Goal: Task Accomplishment & Management: Manage account settings

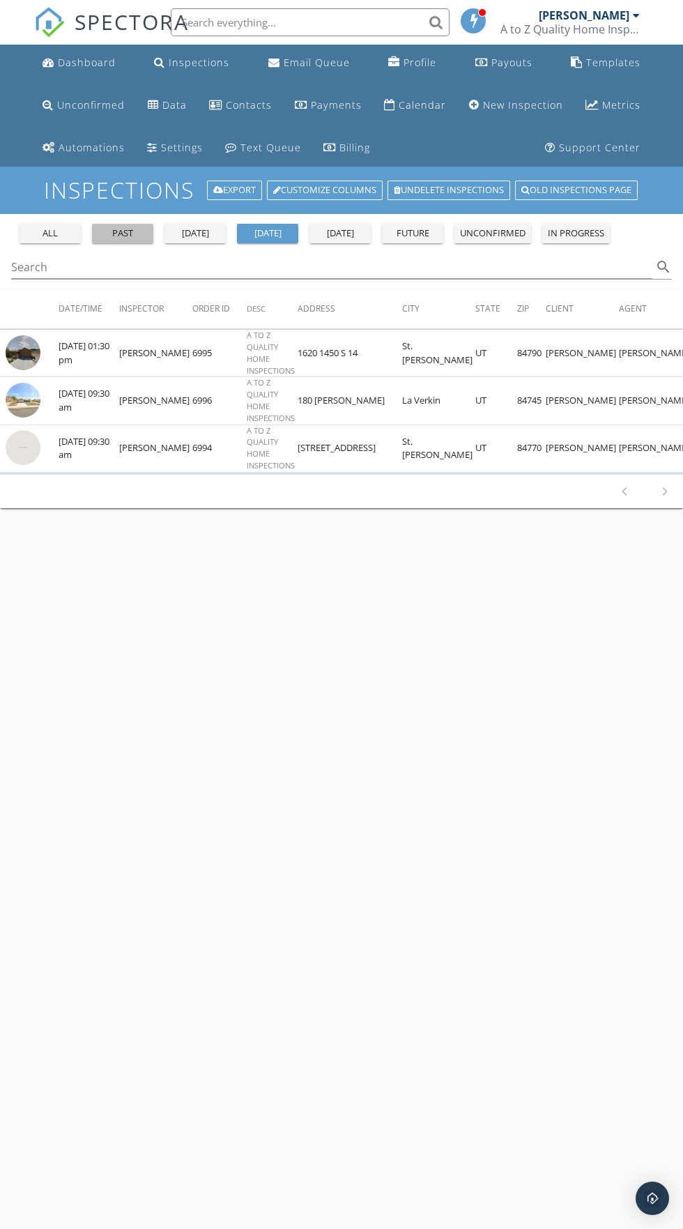
click at [128, 227] on div "past" at bounding box center [123, 234] width 50 height 14
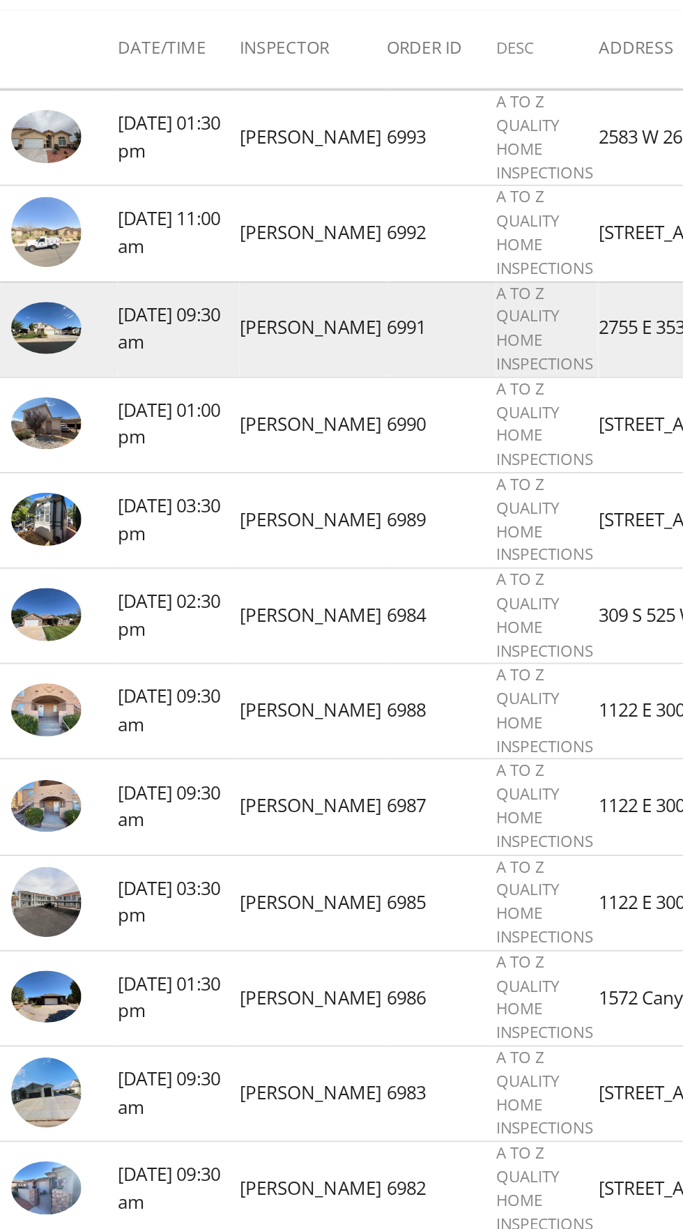
click at [22, 450] on img at bounding box center [23, 448] width 35 height 26
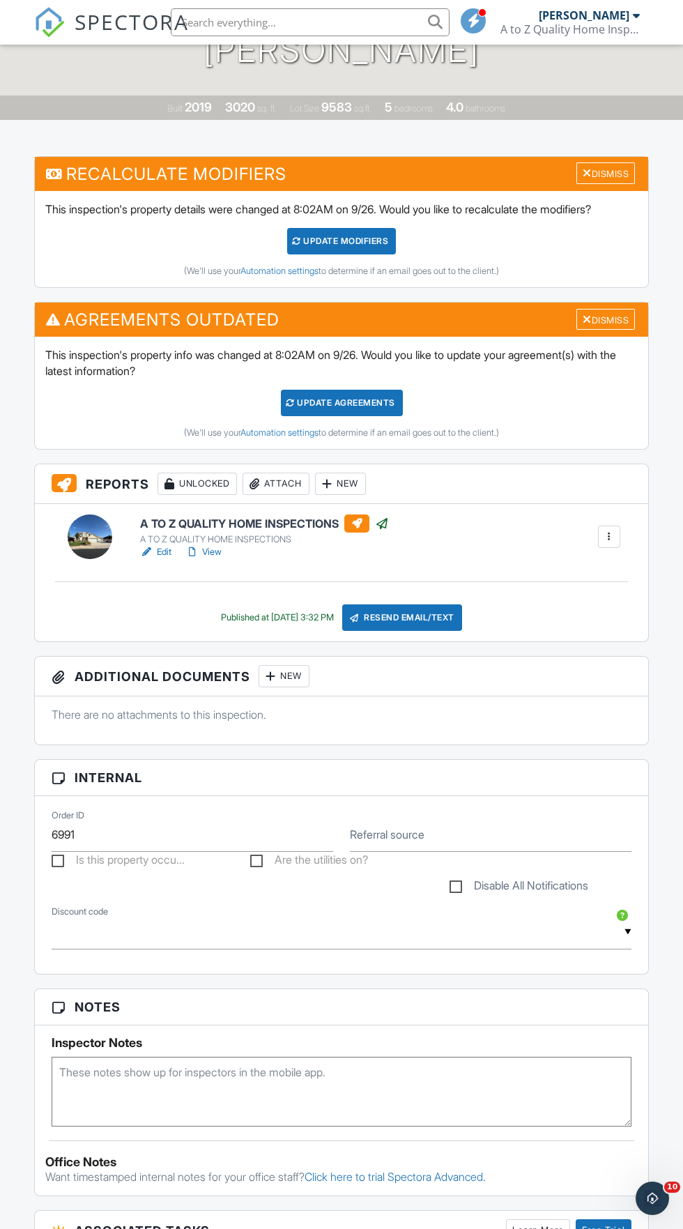
scroll to position [332, 0]
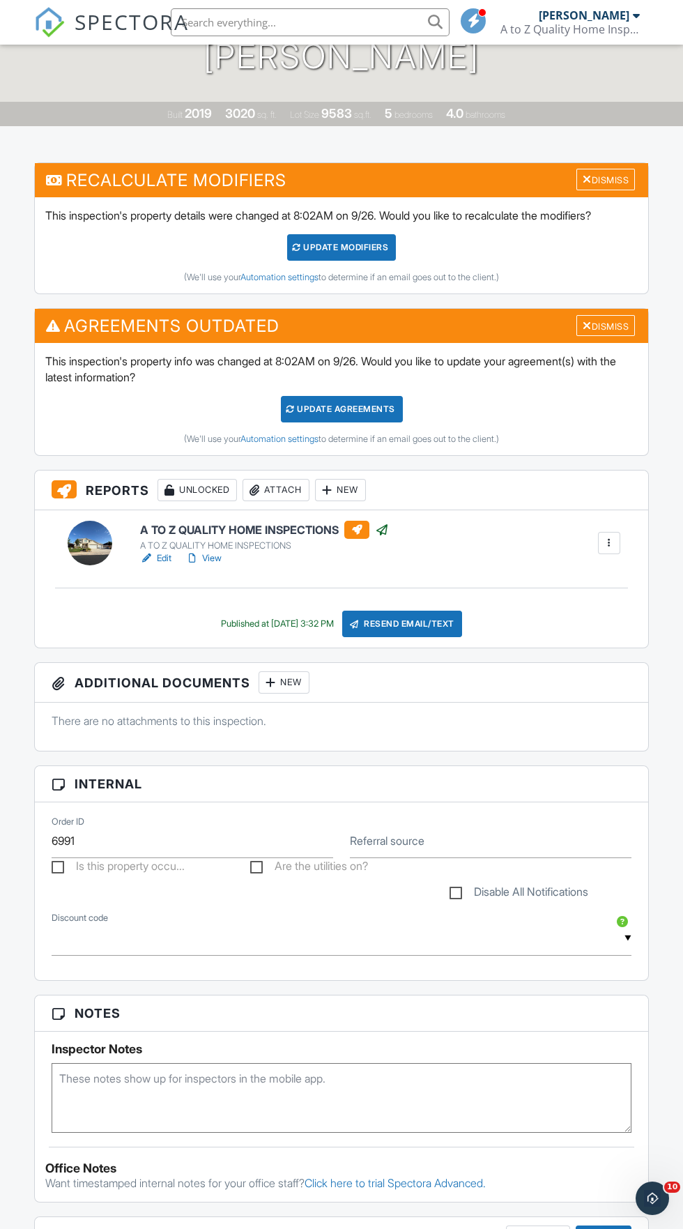
click at [439, 623] on div "Resend Email/Text" at bounding box center [402, 624] width 120 height 26
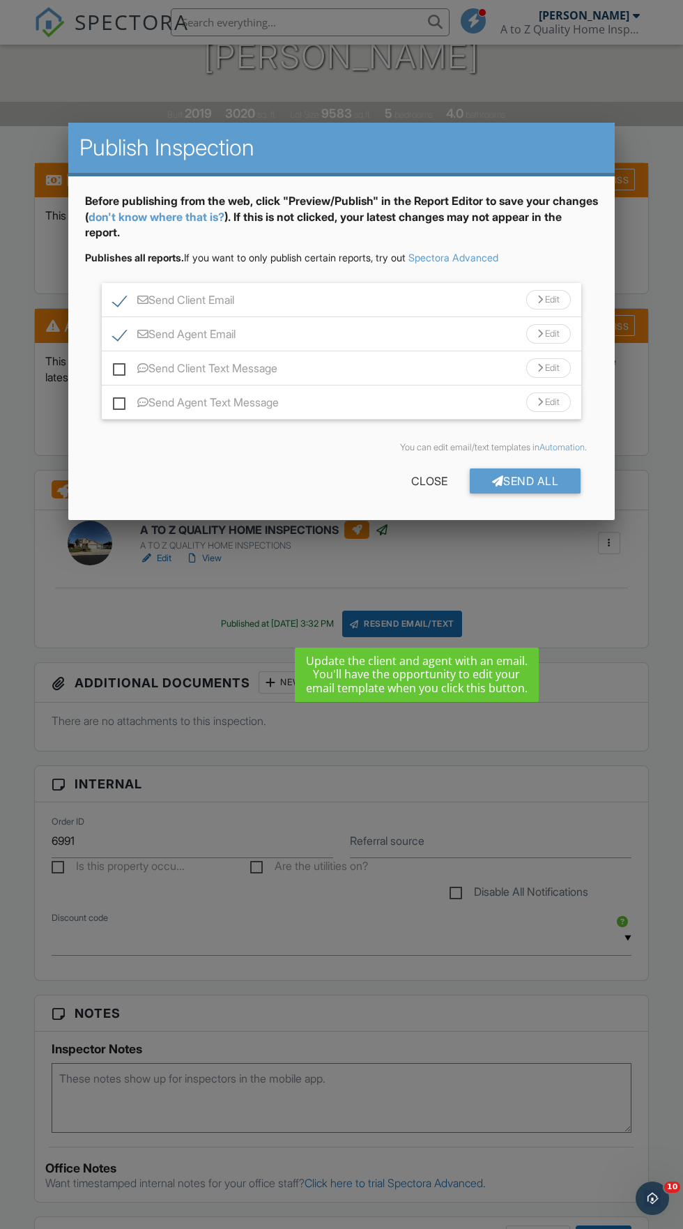
click at [119, 298] on label "Send Client Email" at bounding box center [173, 302] width 121 height 17
checkbox input "false"
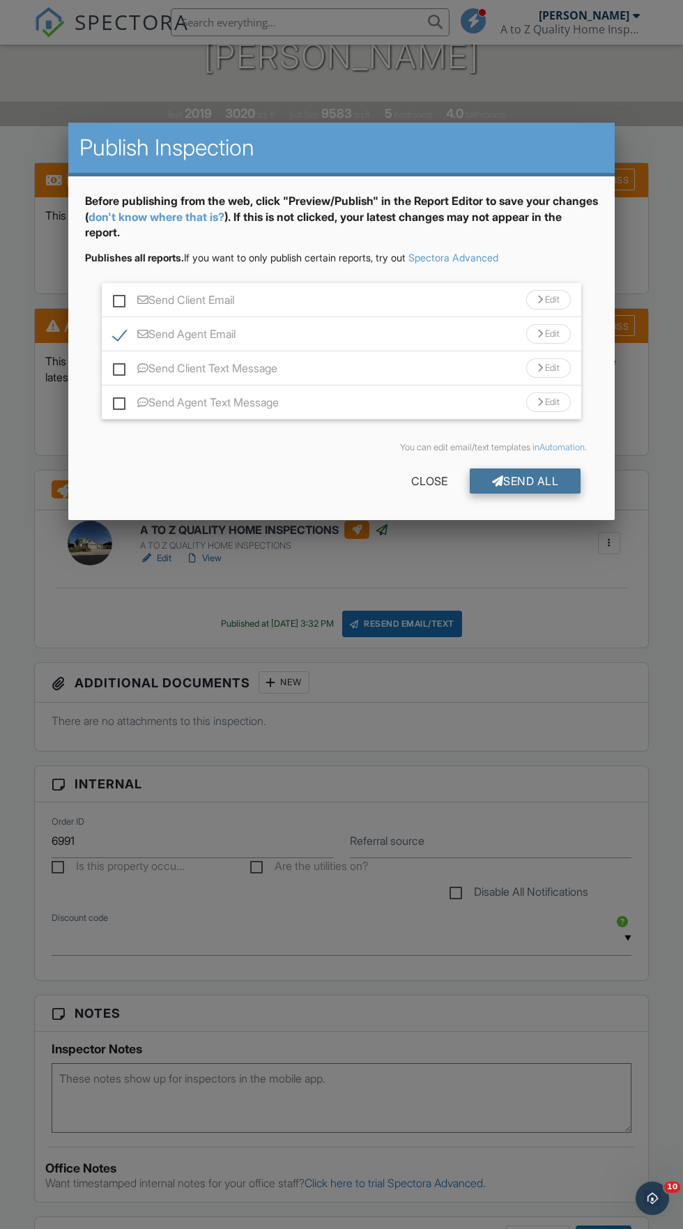
click at [534, 480] on div "Send All" at bounding box center [526, 481] width 112 height 25
